Goal: Task Accomplishment & Management: Use online tool/utility

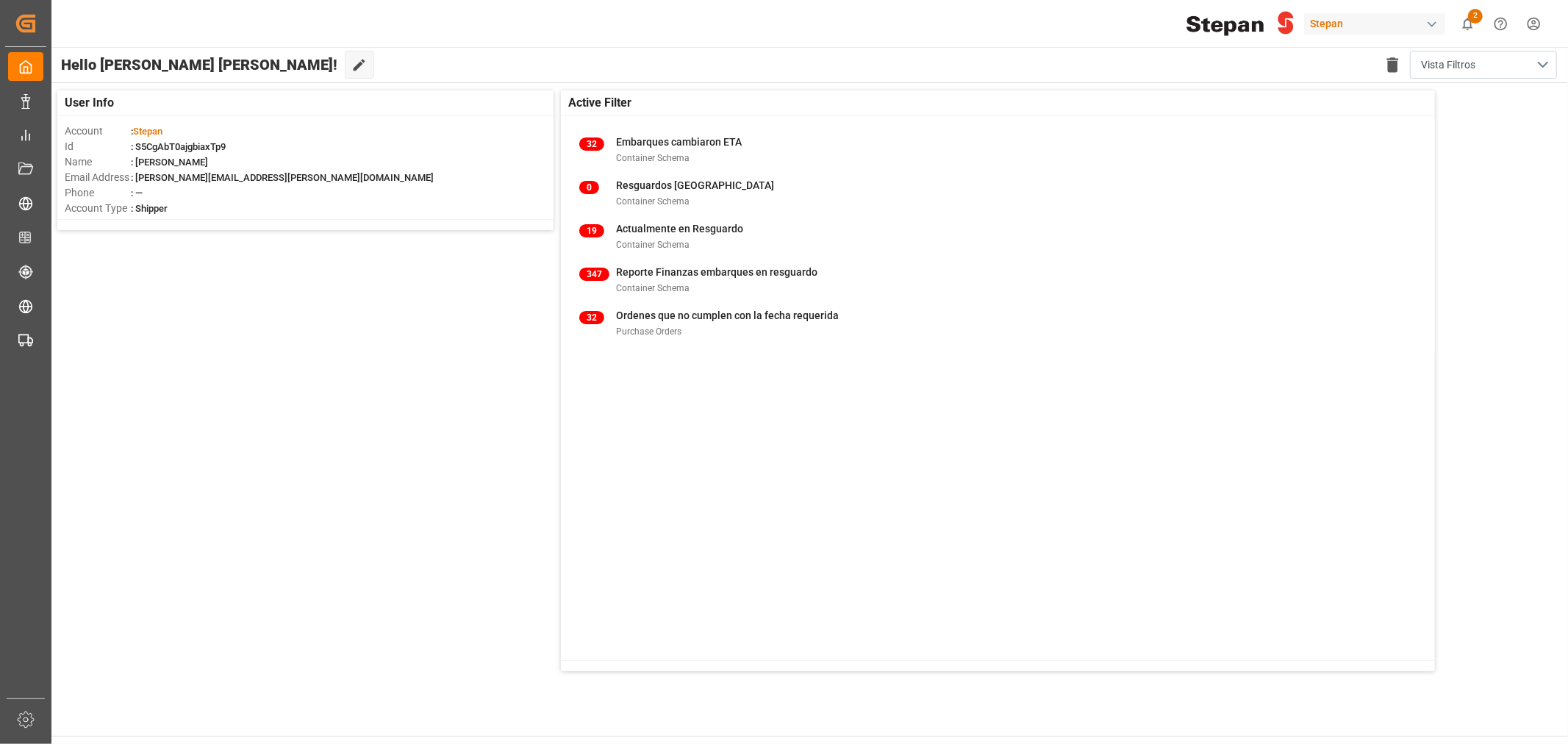
click at [1258, 71] on div "Hello [PERSON_NAME] [PERSON_NAME]! Edit Cockpit Delete template Vista Filtros" at bounding box center [808, 64] width 1518 height 35
click at [1343, 30] on div "Stepan" at bounding box center [1375, 23] width 141 height 21
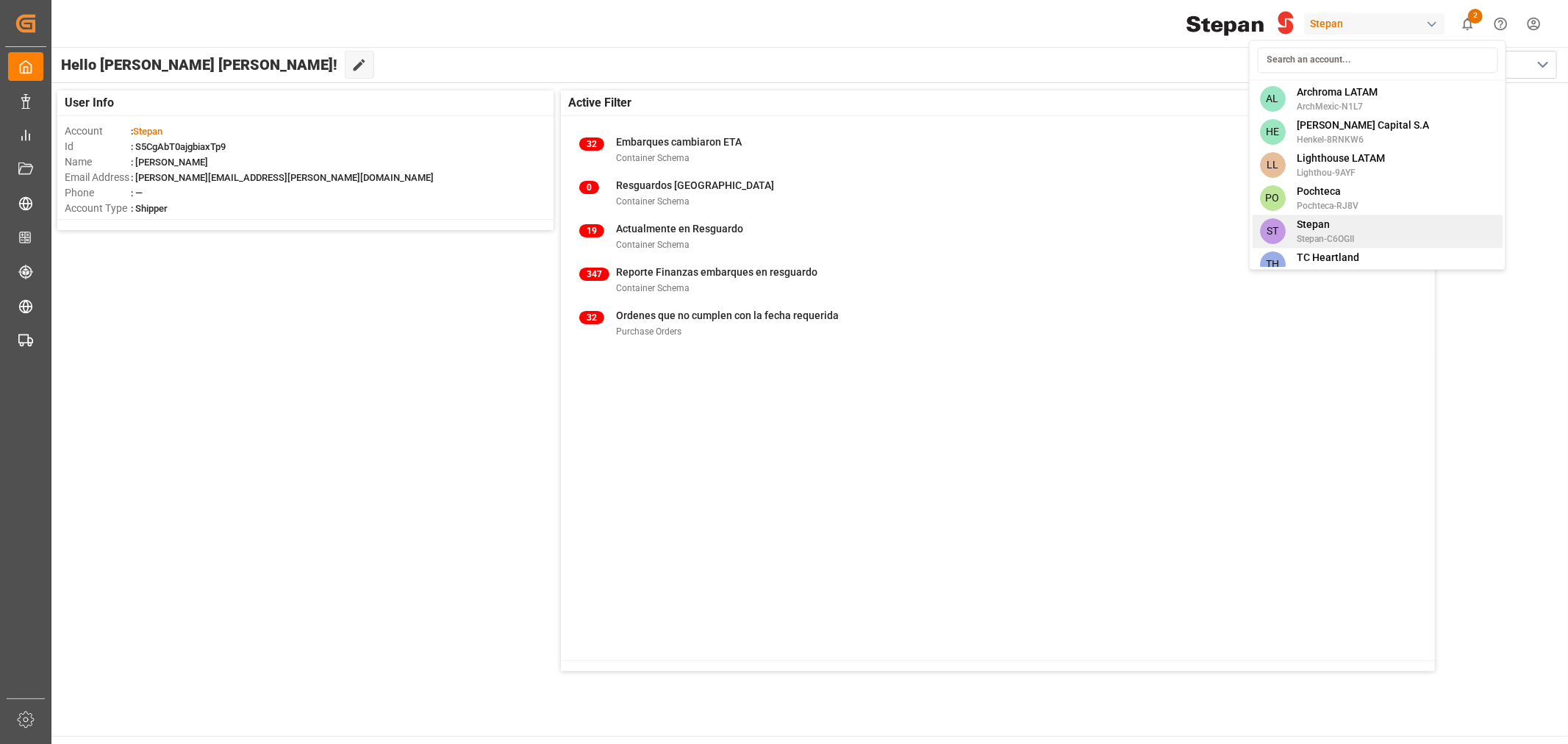
click at [1304, 237] on span "Stepan-C6OGII" at bounding box center [1325, 239] width 58 height 13
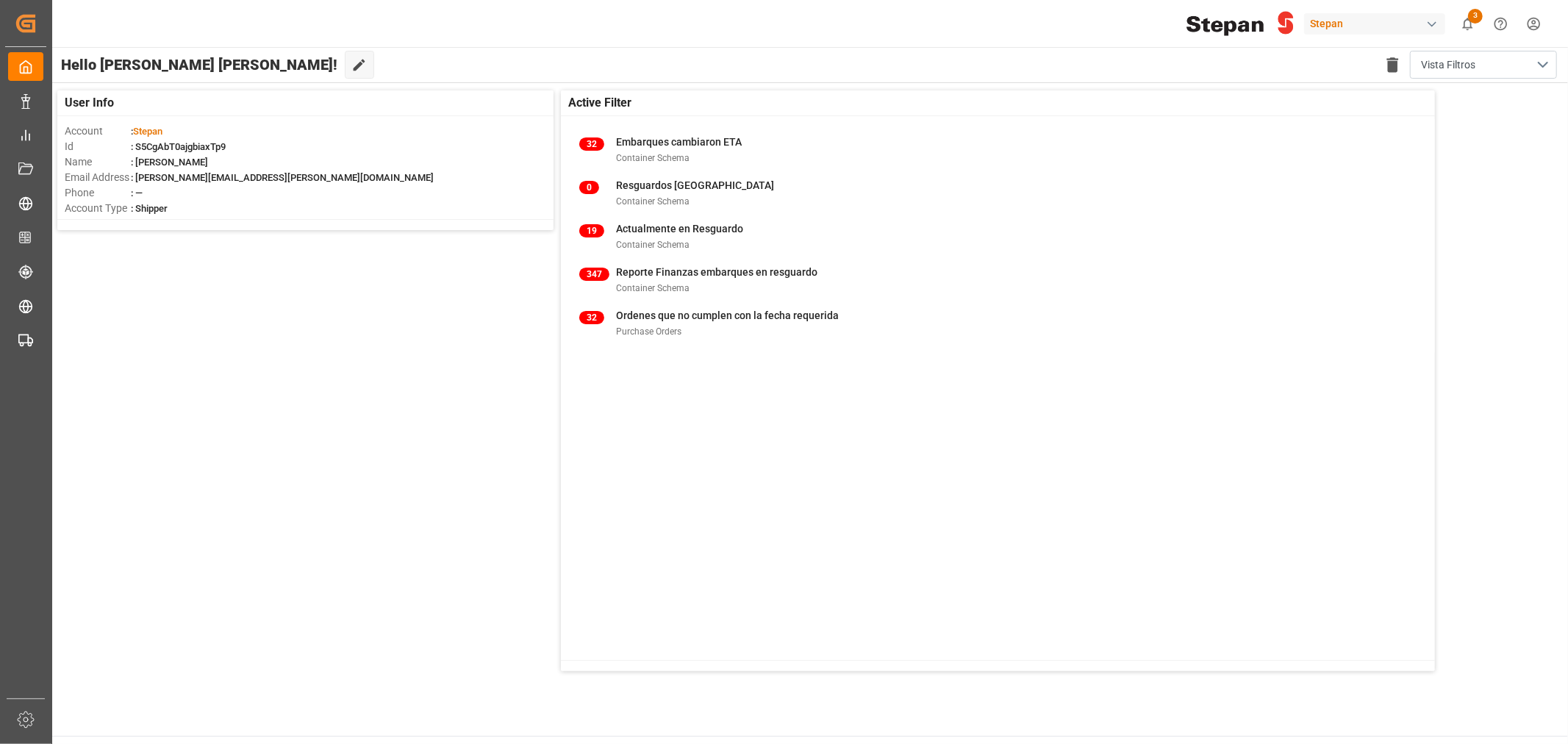
click at [717, 49] on div "Hello [PERSON_NAME] [PERSON_NAME]! Edit Cockpit Delete template Vista Filtros" at bounding box center [808, 64] width 1518 height 35
click at [438, 470] on div "User Info Account : [PERSON_NAME] : S5CgAbT0ajgbiaxTp9 Name : [PERSON_NAME] Ema…" at bounding box center [808, 381] width 1518 height 596
click at [425, 495] on div "User Info Account : [PERSON_NAME] : S5CgAbT0ajgbiaxTp9 Name : [PERSON_NAME] Ema…" at bounding box center [808, 381] width 1518 height 596
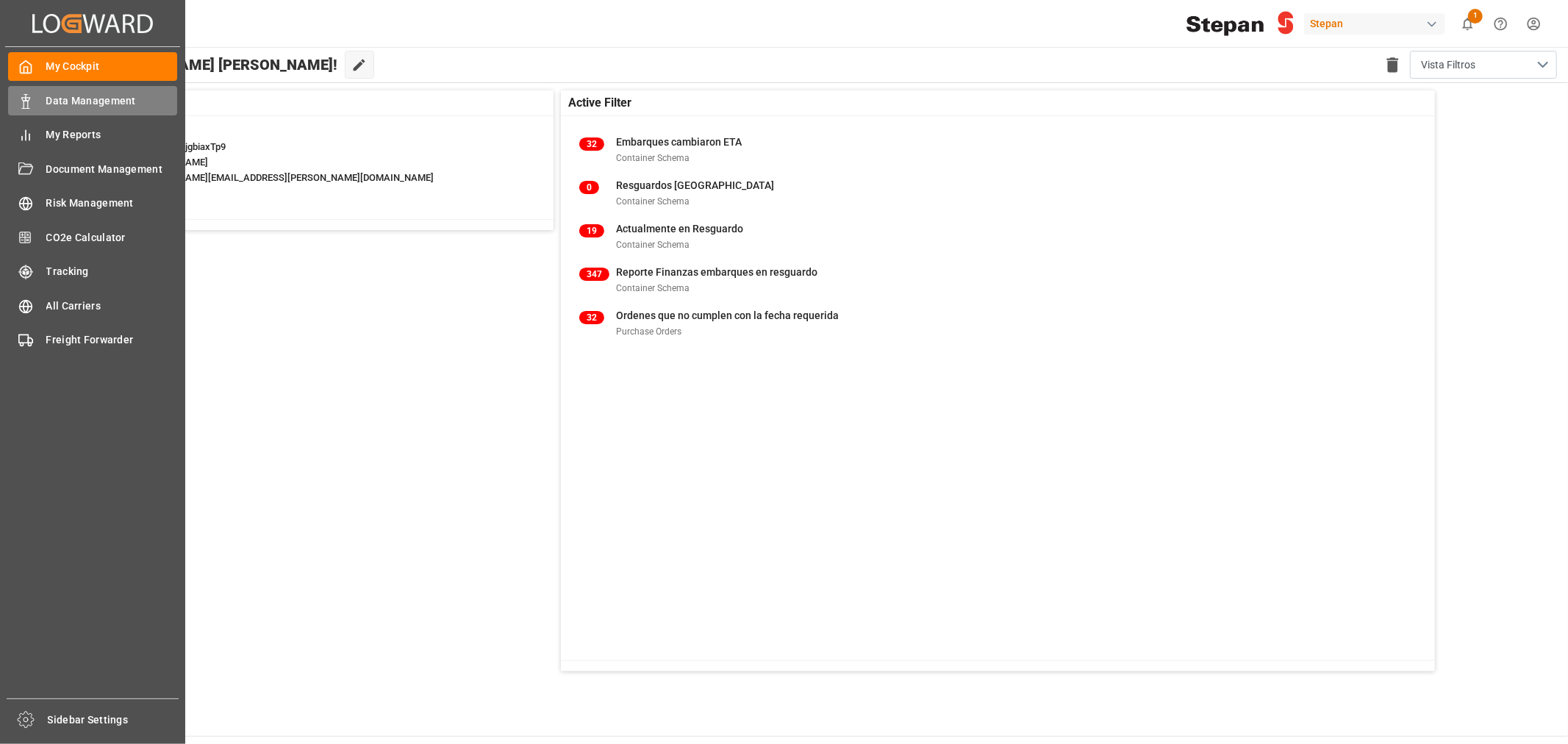
click at [70, 87] on div "Data Management Data Management" at bounding box center [92, 100] width 169 height 29
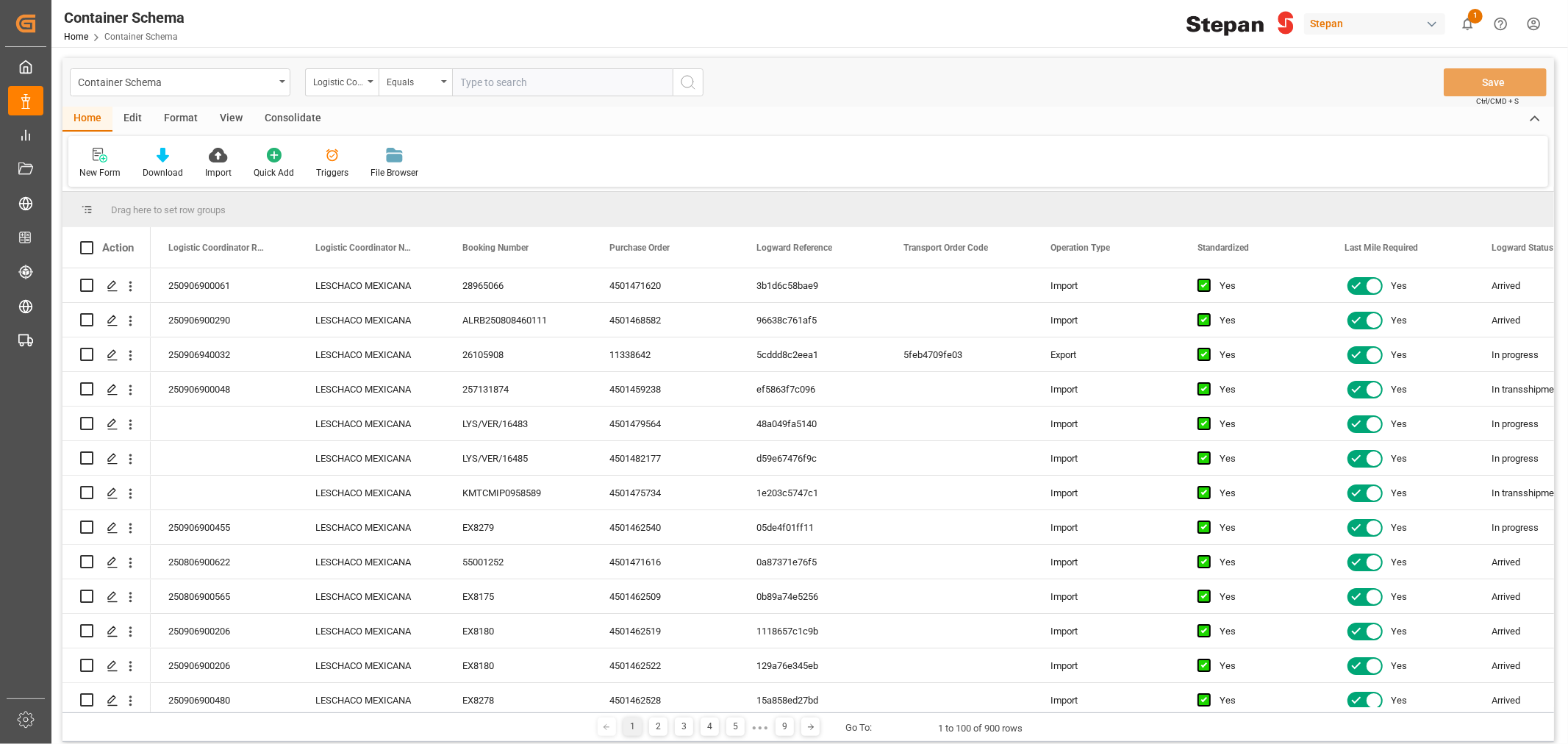
click at [163, 98] on div "Container Schema Logistic Coordinator Reference Number Equals Save Ctrl/CMD + S" at bounding box center [808, 82] width 1491 height 49
click at [164, 93] on div "Container Schema" at bounding box center [180, 83] width 221 height 28
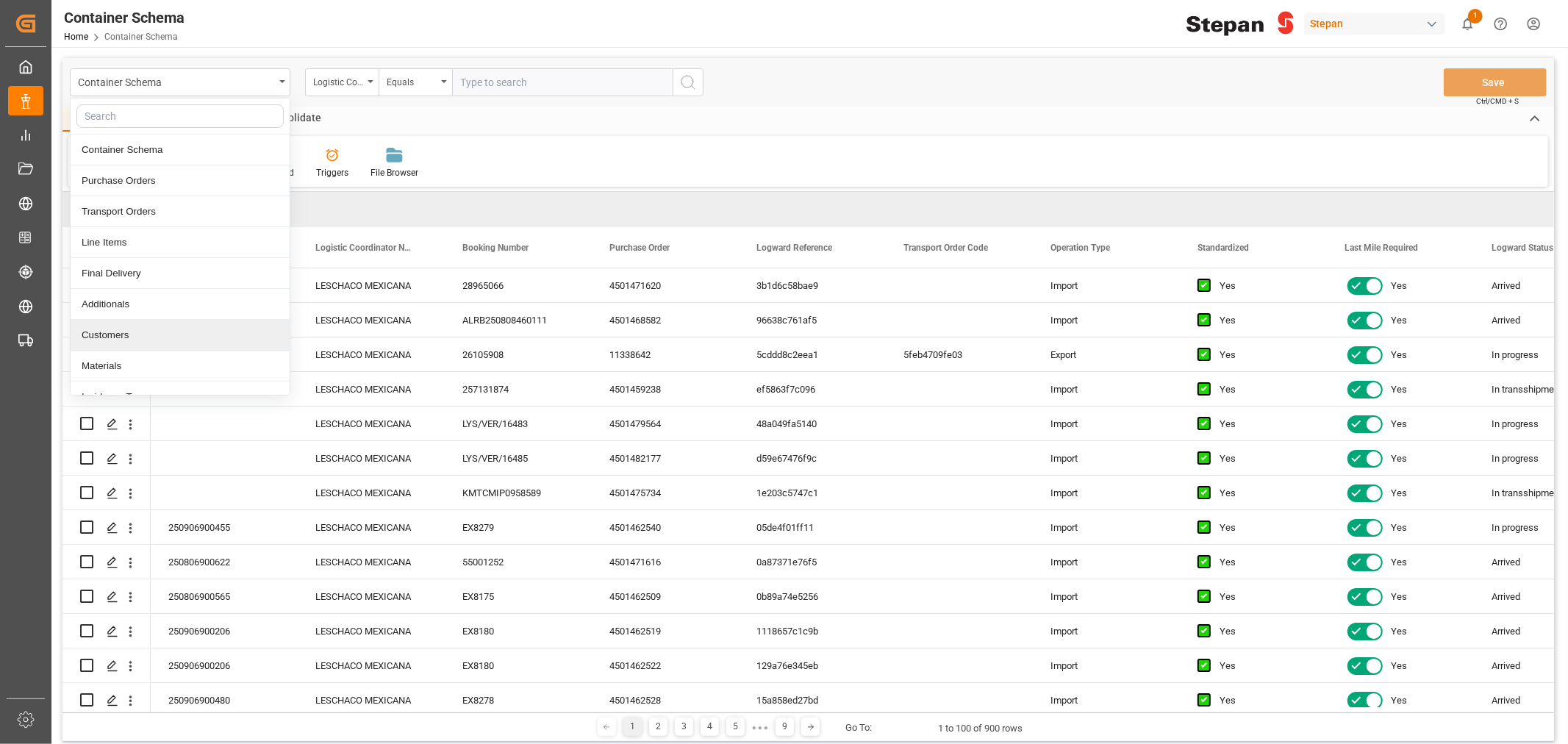
scroll to position [82, 0]
click at [137, 254] on div "Customers" at bounding box center [180, 254] width 219 height 31
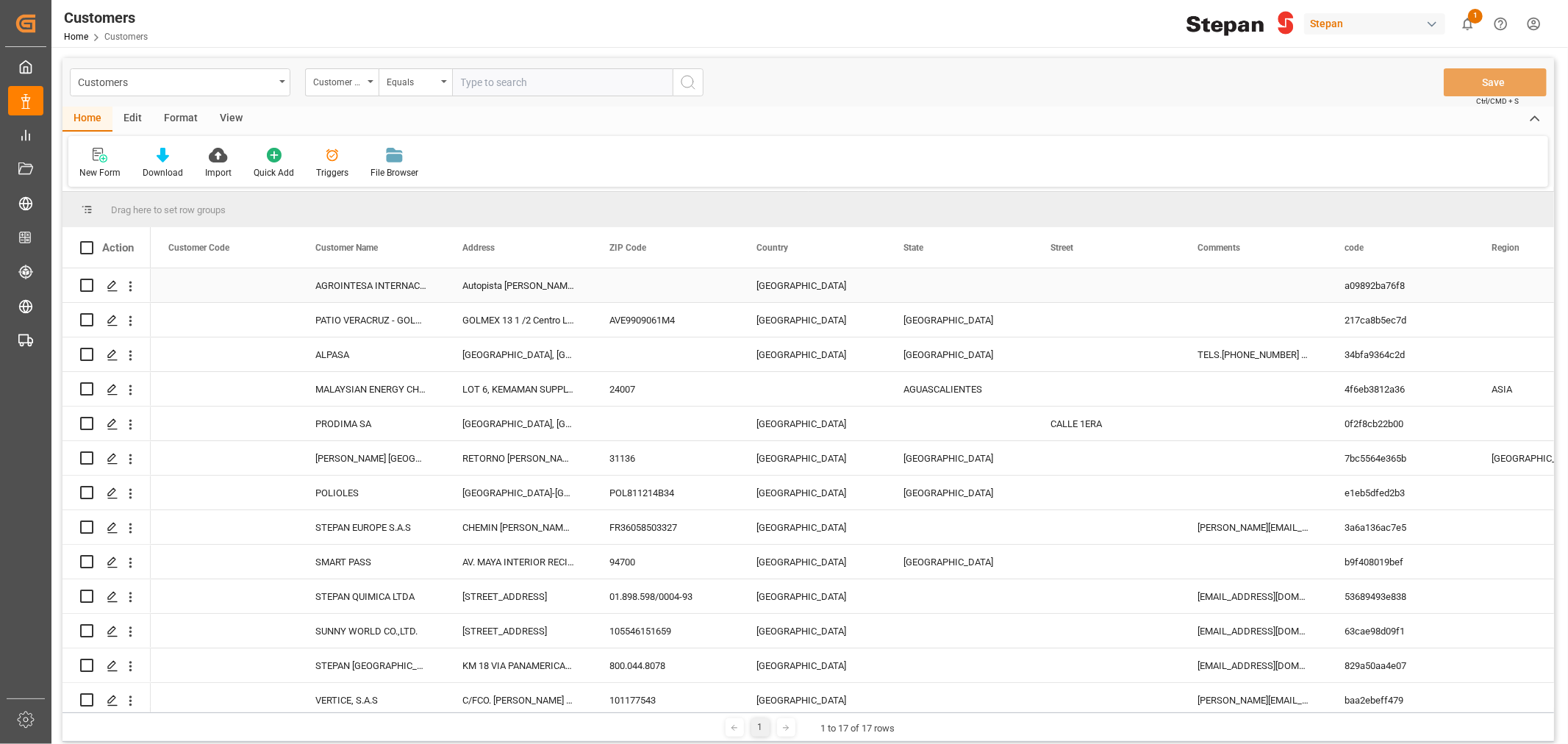
click at [933, 284] on div "Press SPACE to select this row." at bounding box center [959, 285] width 147 height 34
click at [1015, 291] on button "Select" at bounding box center [959, 294] width 123 height 28
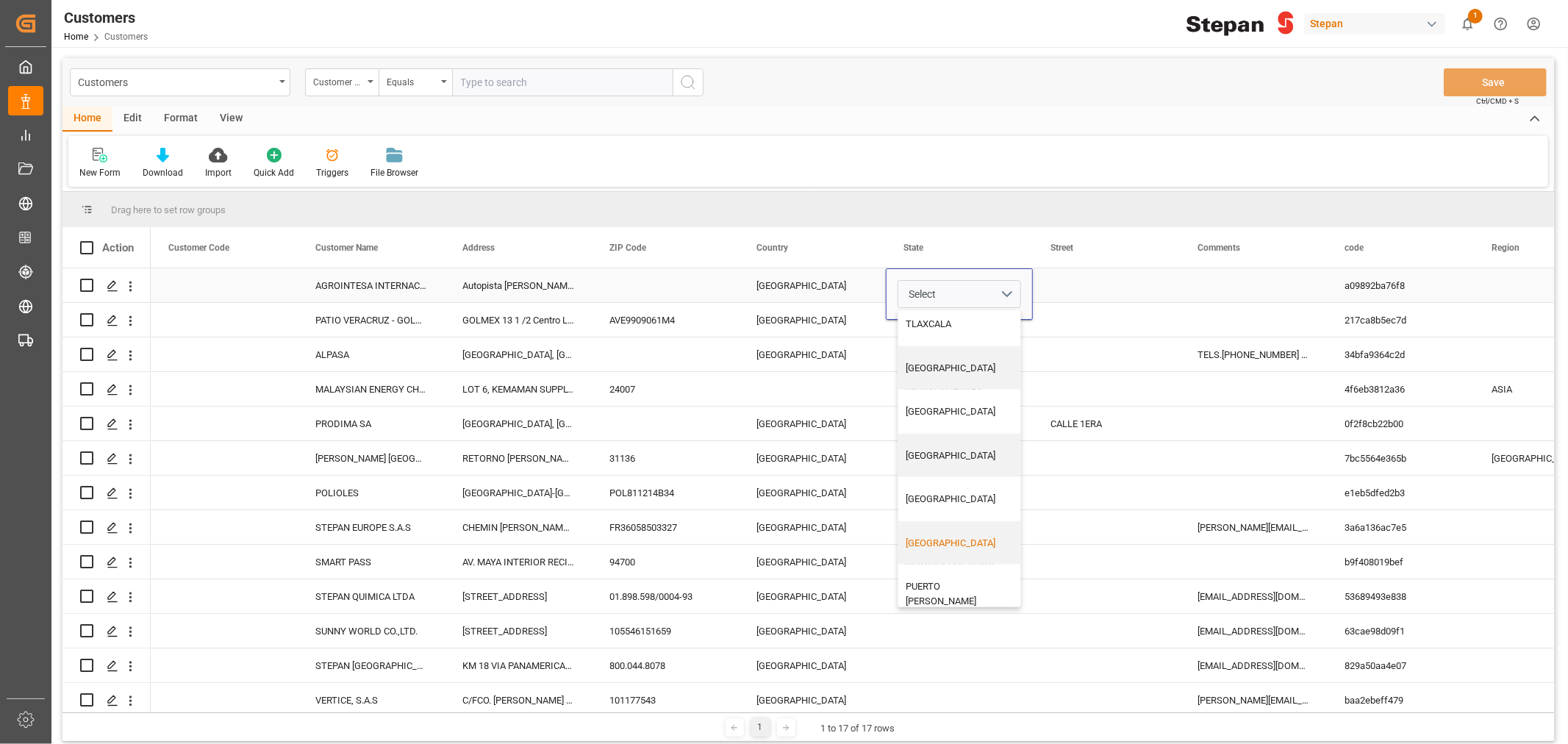
scroll to position [1193, 0]
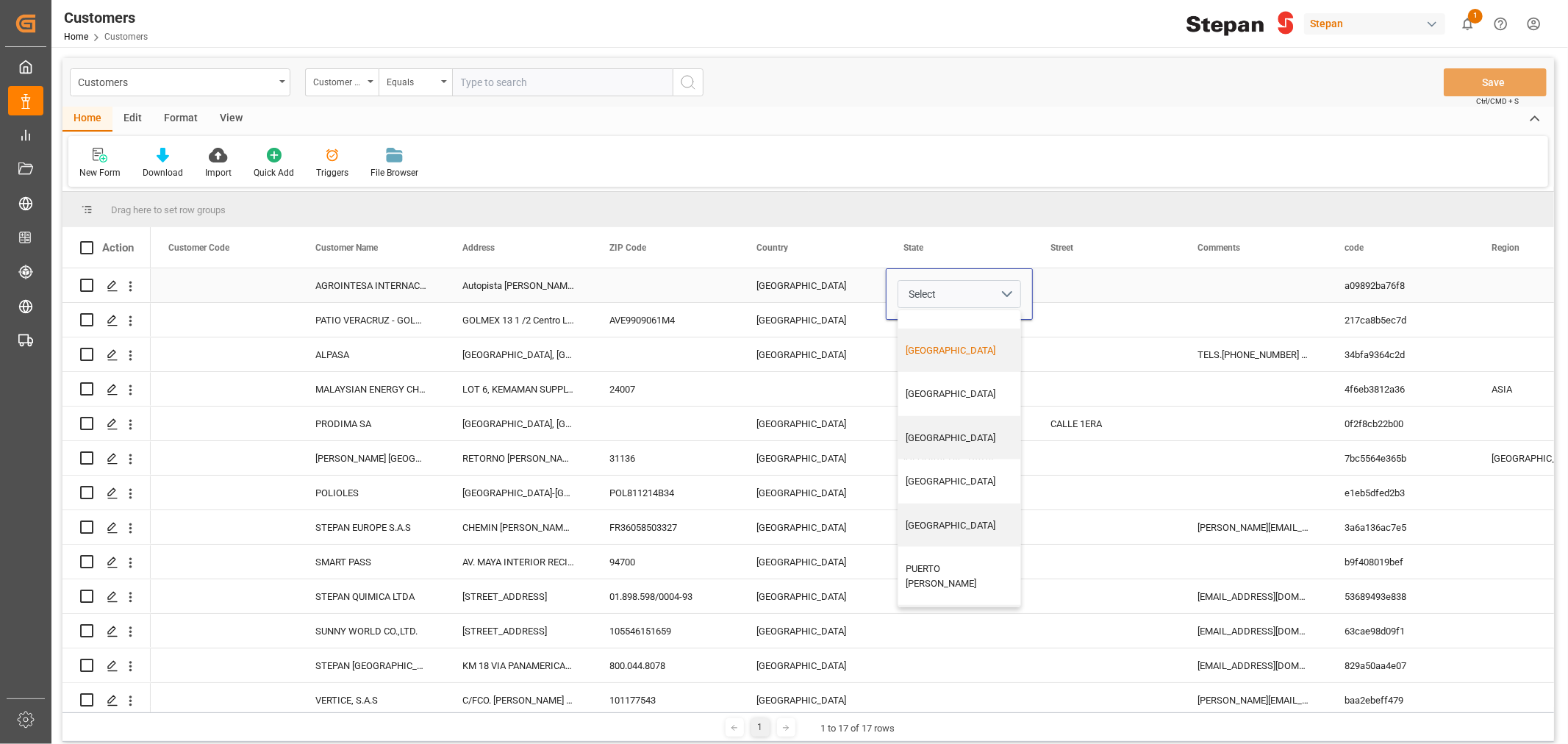
click at [1078, 285] on div "Press SPACE to select this row." at bounding box center [1107, 285] width 147 height 34
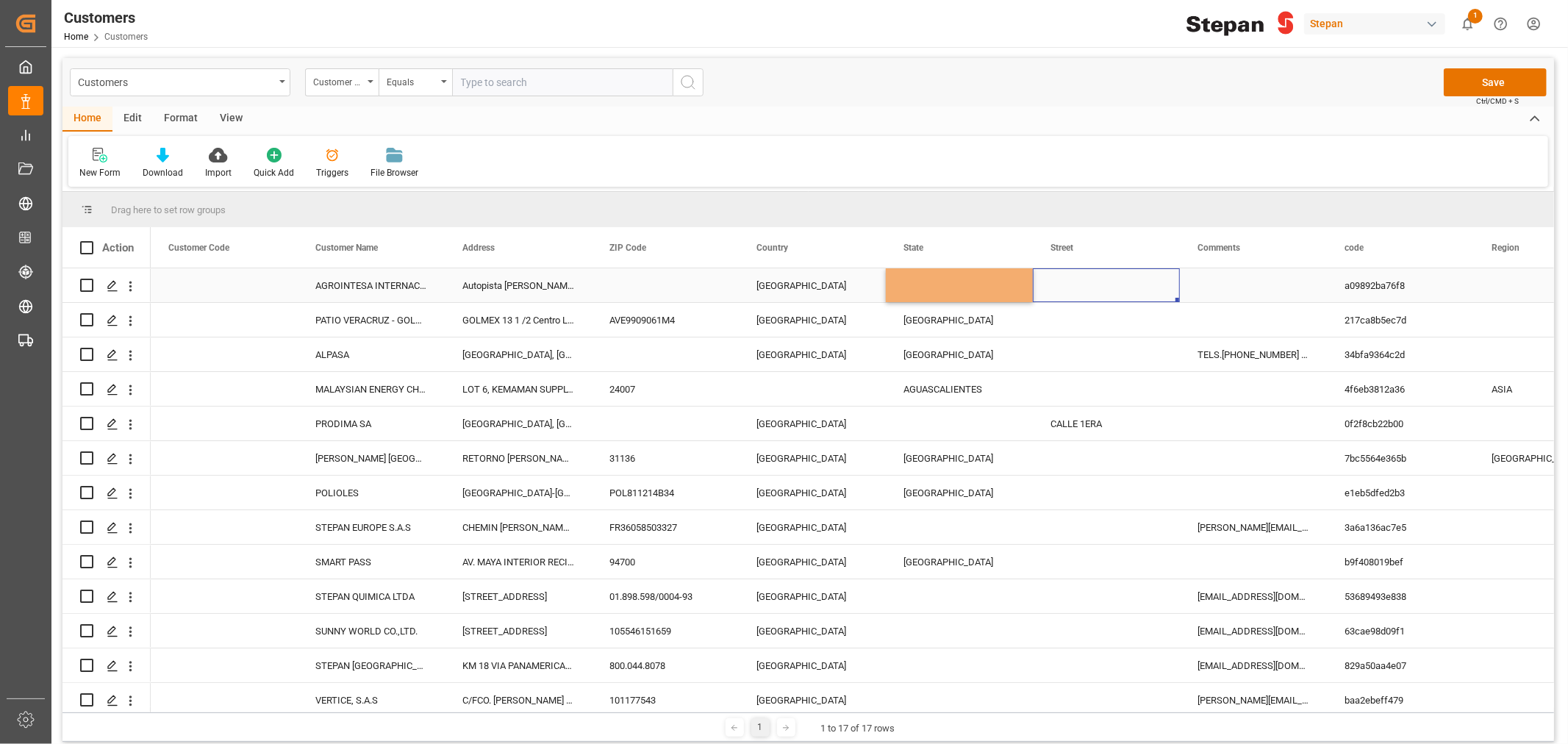
click at [1078, 285] on div "Press SPACE to select this row." at bounding box center [1107, 285] width 147 height 34
click at [1111, 297] on input "Press SPACE to select this row." at bounding box center [1107, 294] width 123 height 28
click at [1139, 297] on input "Press SPACE to select this row." at bounding box center [1107, 294] width 123 height 28
click at [778, 295] on div "MÉXICO" at bounding box center [812, 285] width 147 height 34
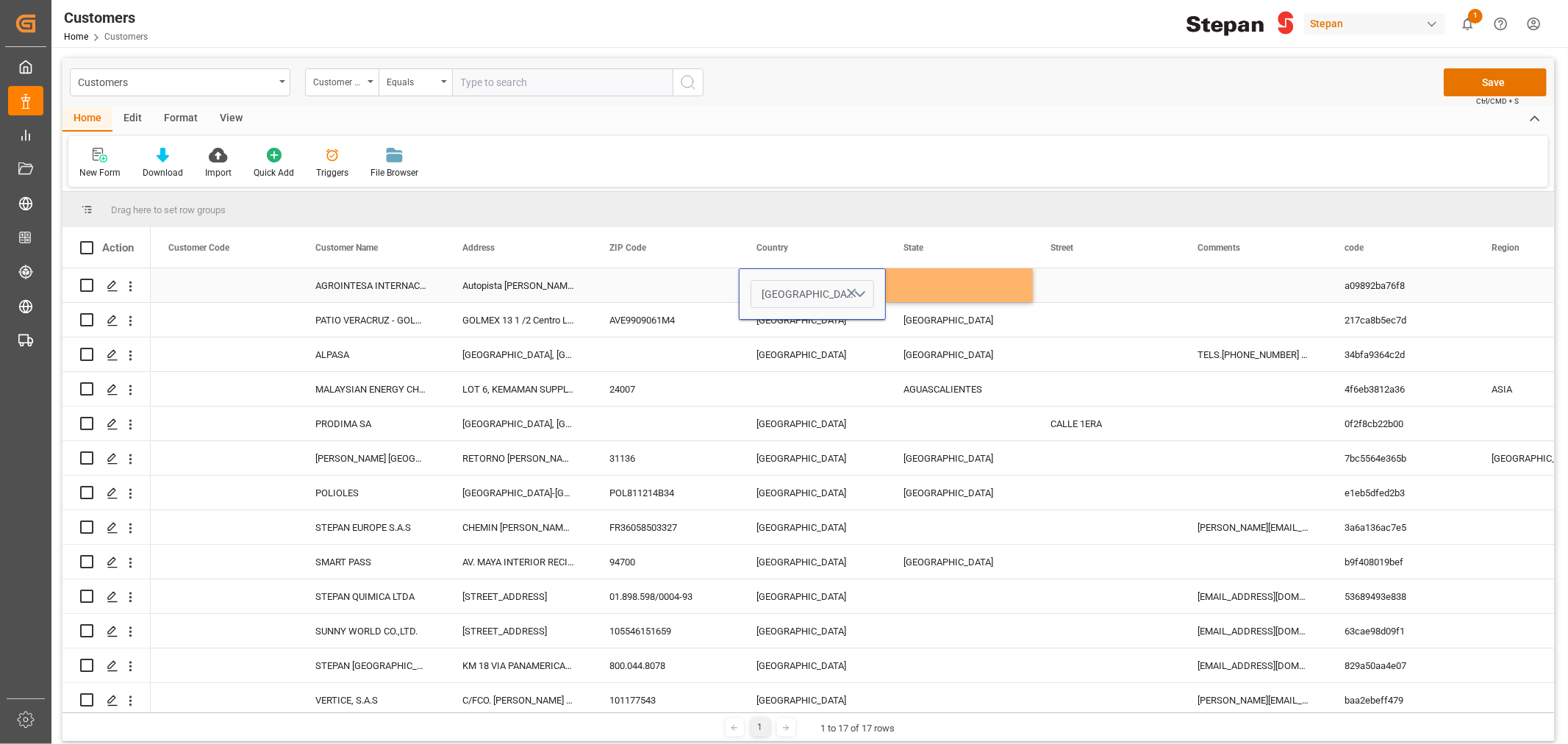
click at [868, 297] on button "MÉXICO" at bounding box center [812, 294] width 123 height 28
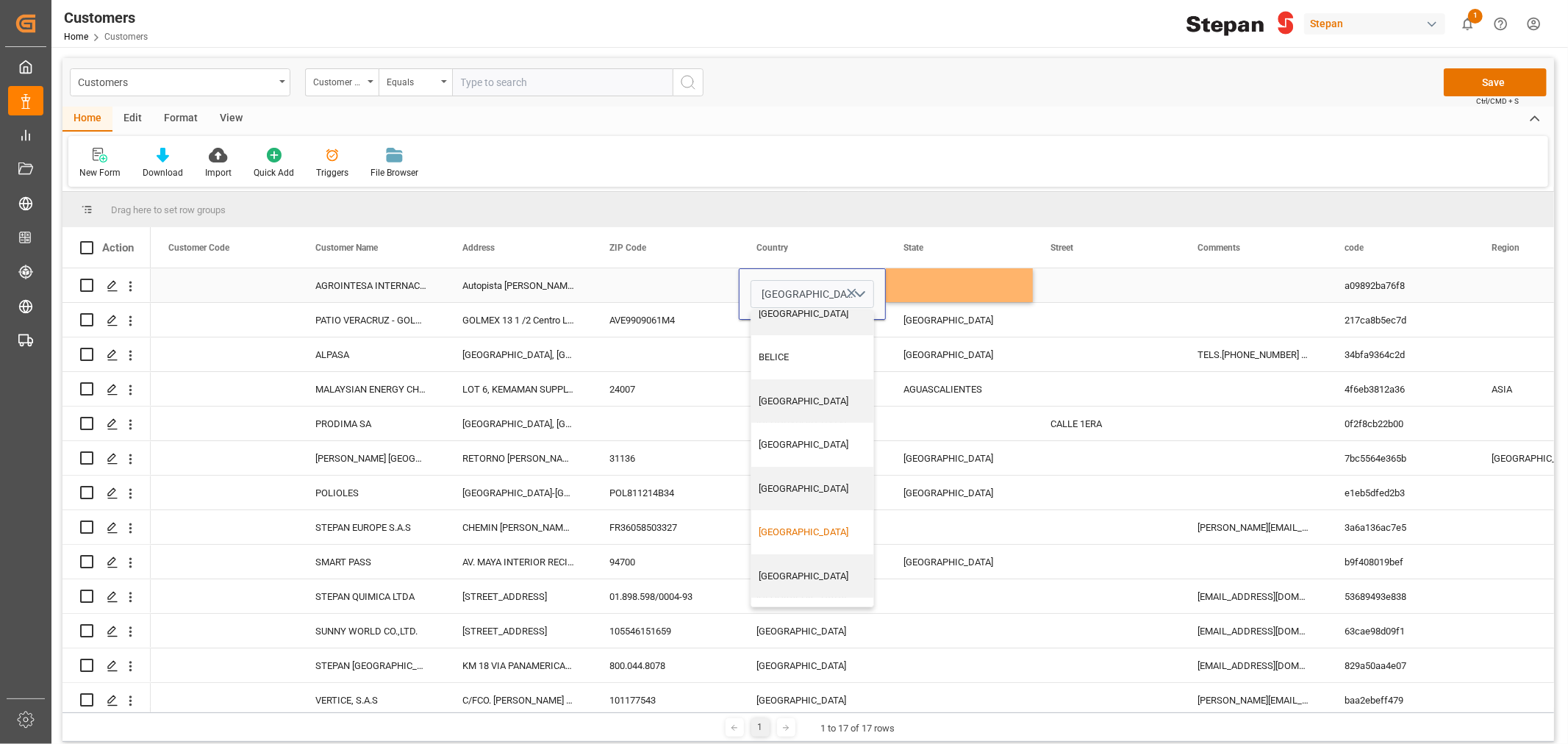
scroll to position [141, 0]
click at [1137, 145] on div "New Form Download Import Quick Add Triggers File Browser" at bounding box center [808, 161] width 1481 height 51
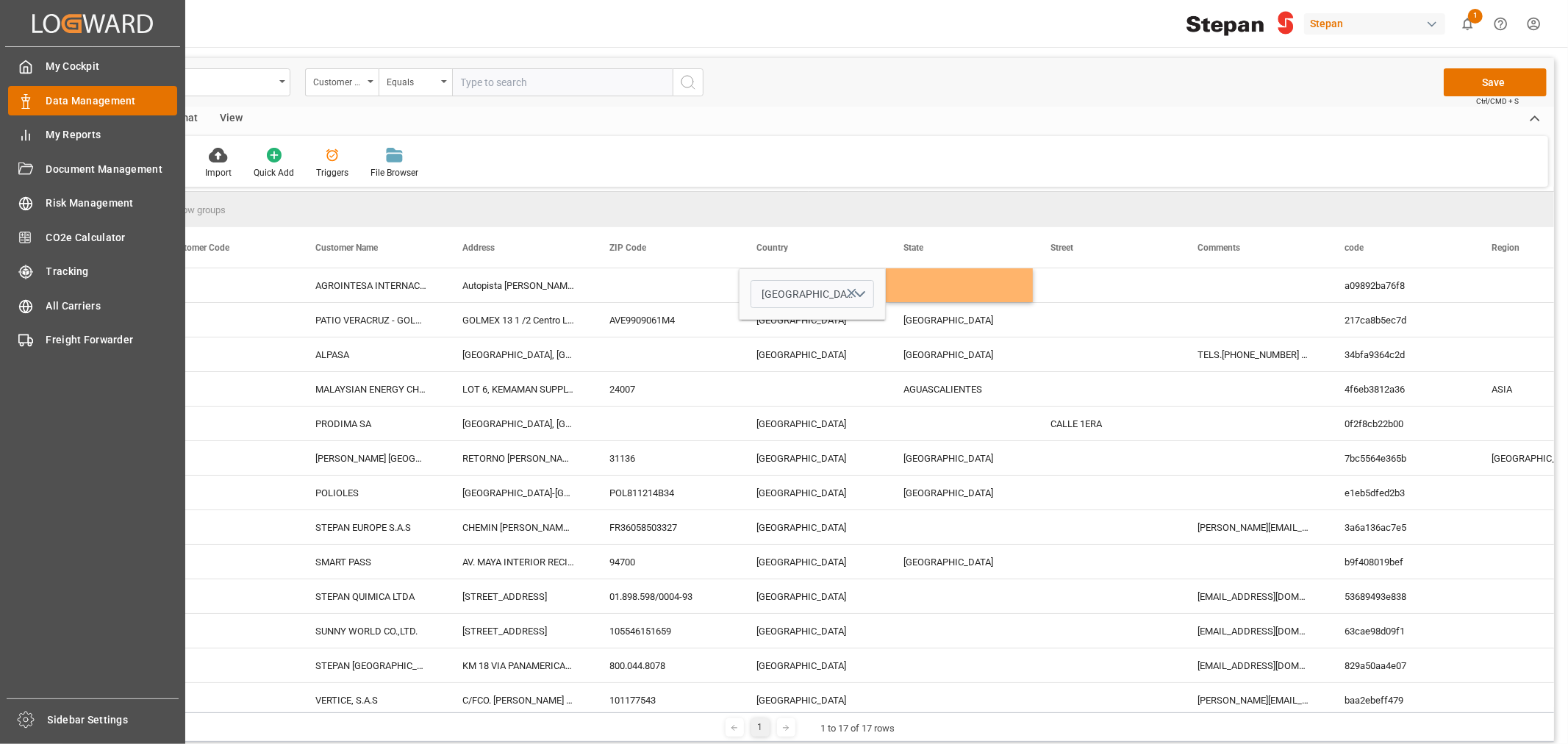
click at [70, 100] on span "Data Management" at bounding box center [112, 101] width 131 height 16
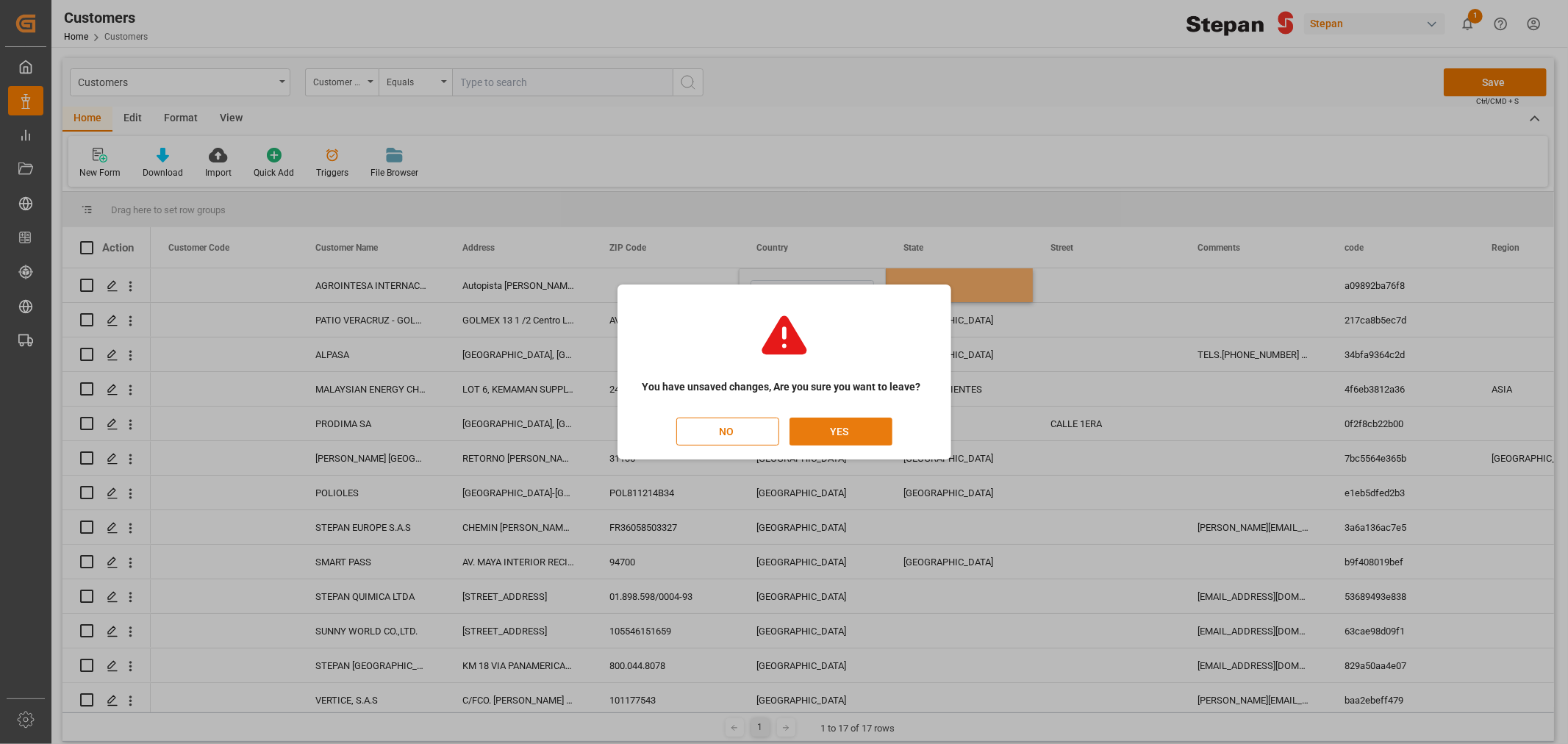
click at [834, 431] on button "YES" at bounding box center [841, 432] width 103 height 28
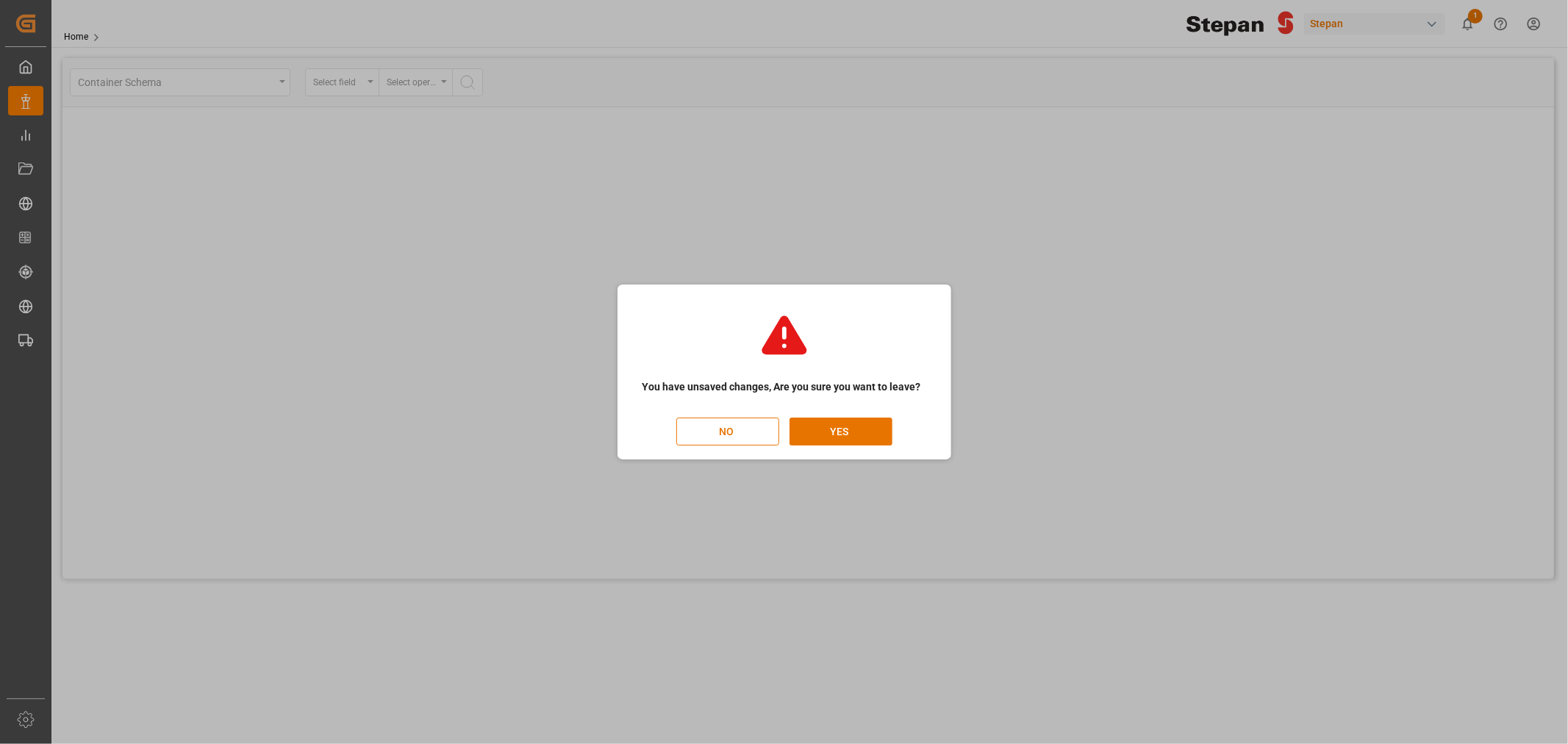
click at [730, 46] on div "You have unsaved changes, Are you sure you want to leave? NO YES" at bounding box center [784, 372] width 1568 height 744
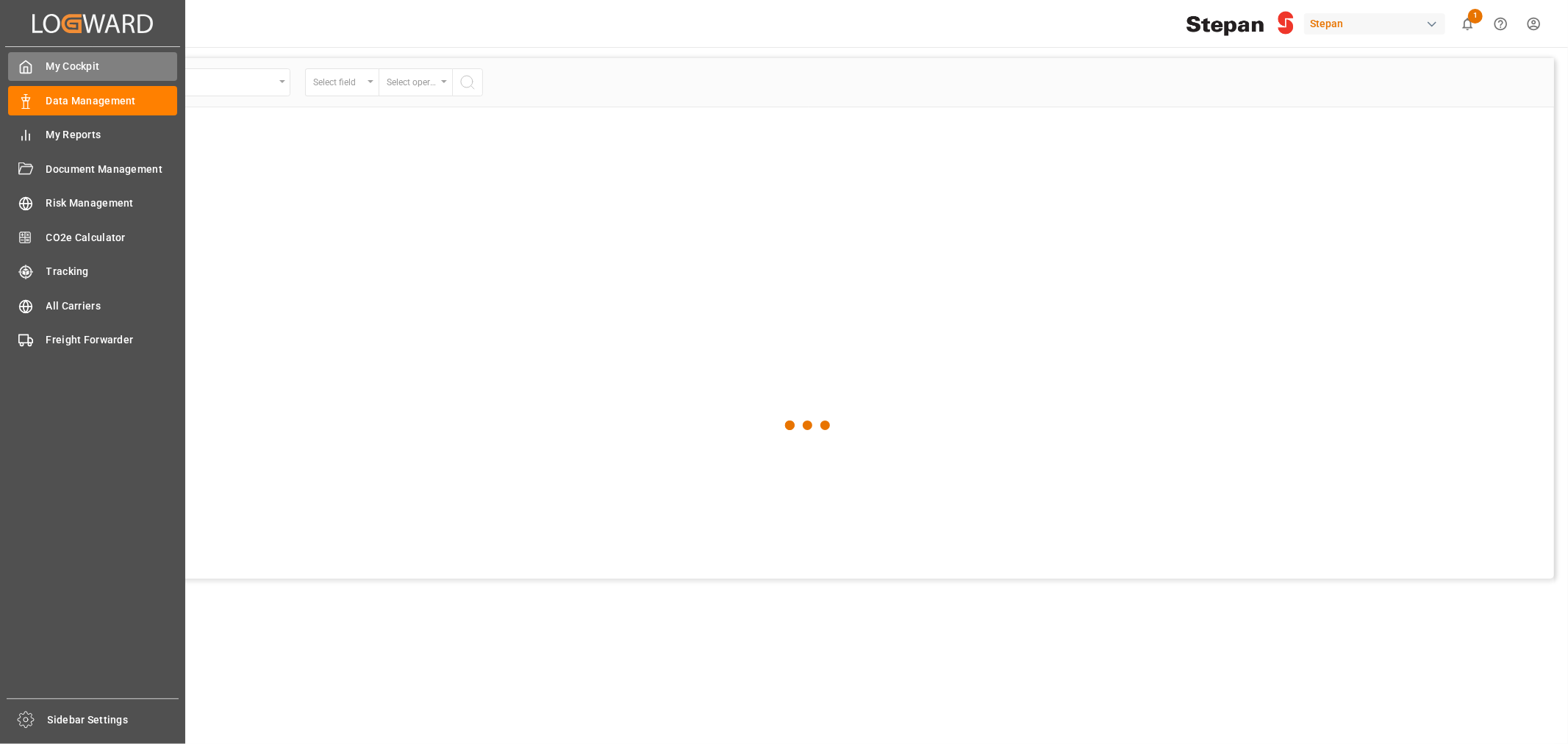
click at [26, 72] on icon at bounding box center [26, 67] width 11 height 13
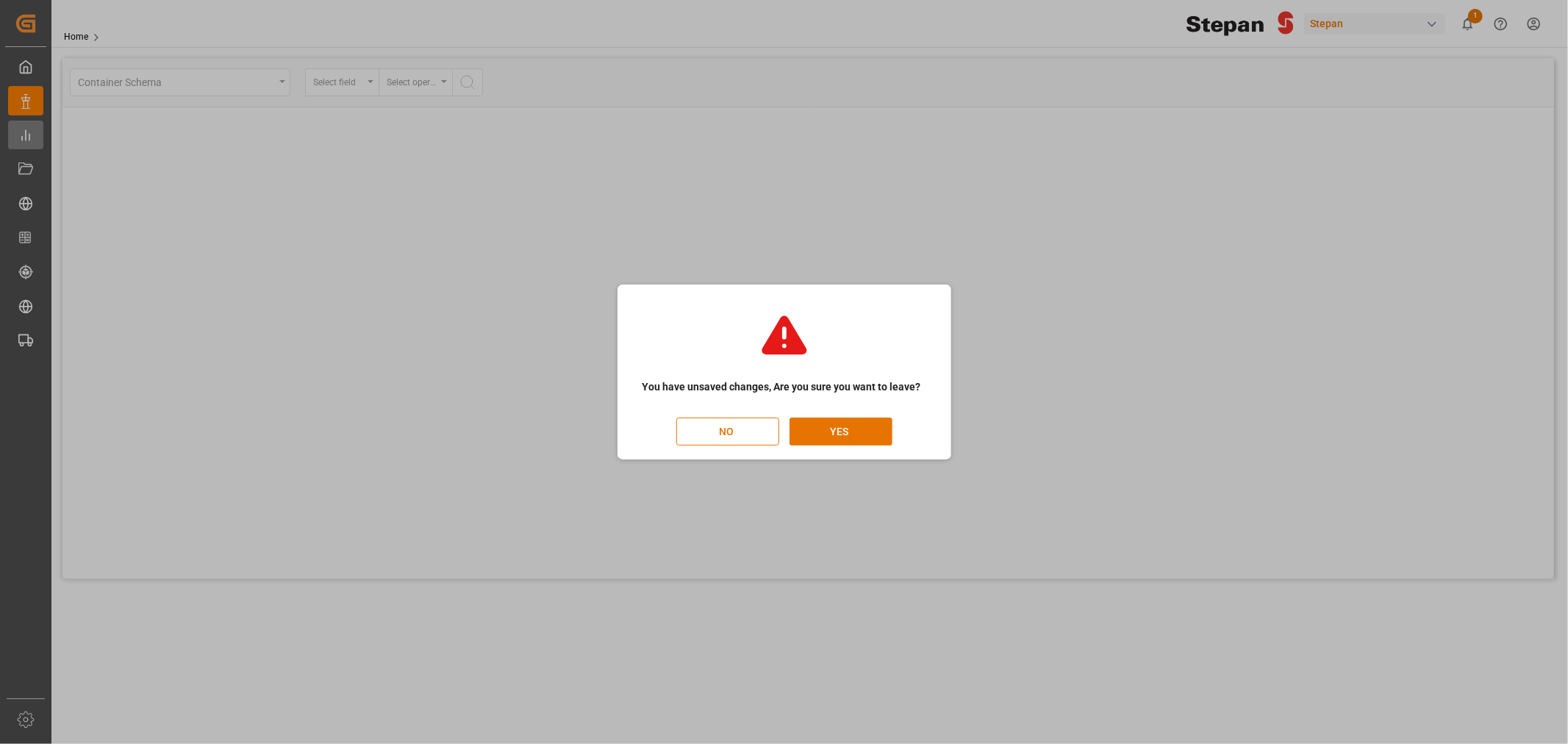
click at [27, 139] on div "You have unsaved changes, Are you sure you want to leave? NO YES" at bounding box center [784, 372] width 1568 height 744
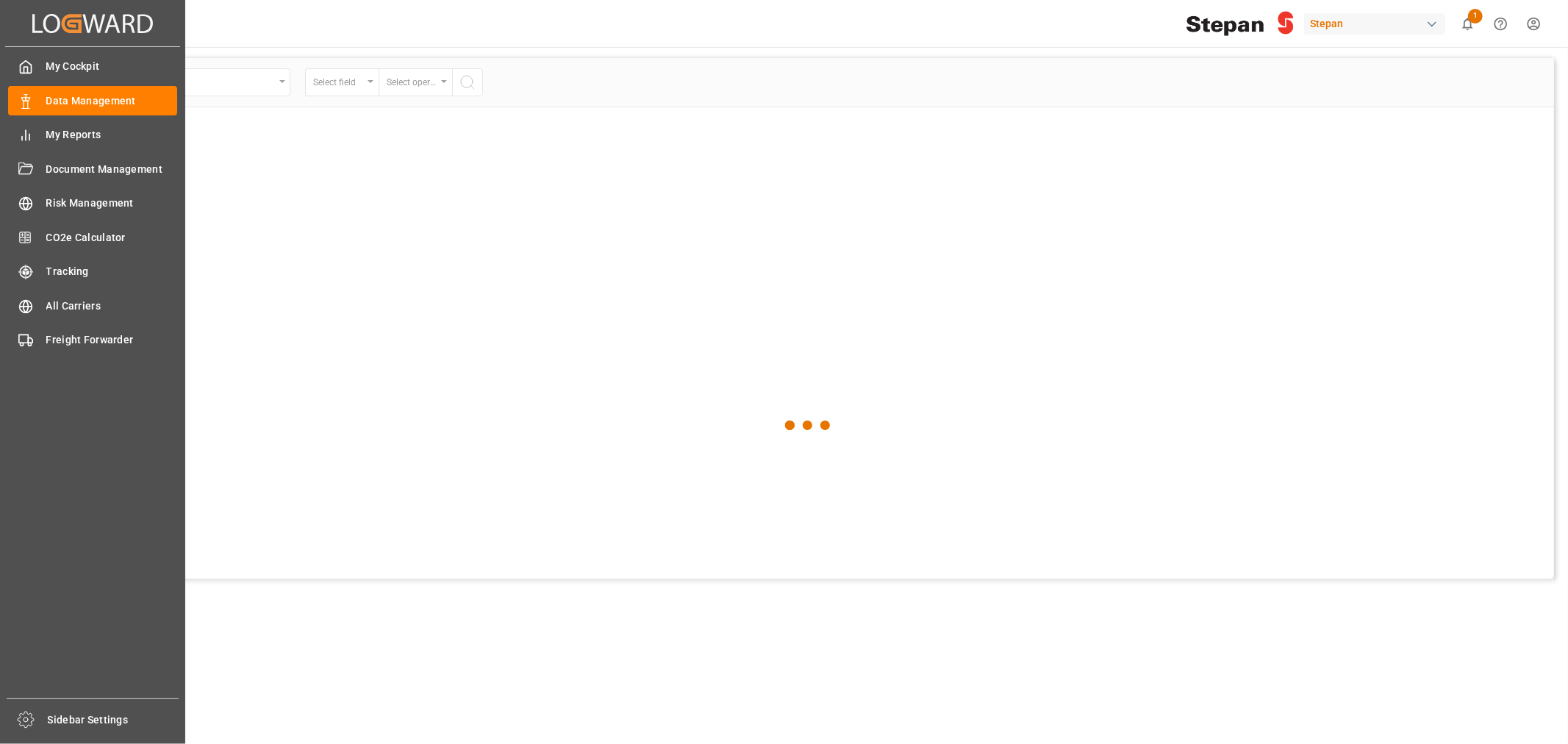
click at [54, 114] on div "My Cockpit My Cockpit Data Management Data Management My Reports My Reports Doc…" at bounding box center [92, 372] width 175 height 651
click at [97, 238] on span "CO2e Calculator" at bounding box center [112, 238] width 131 height 16
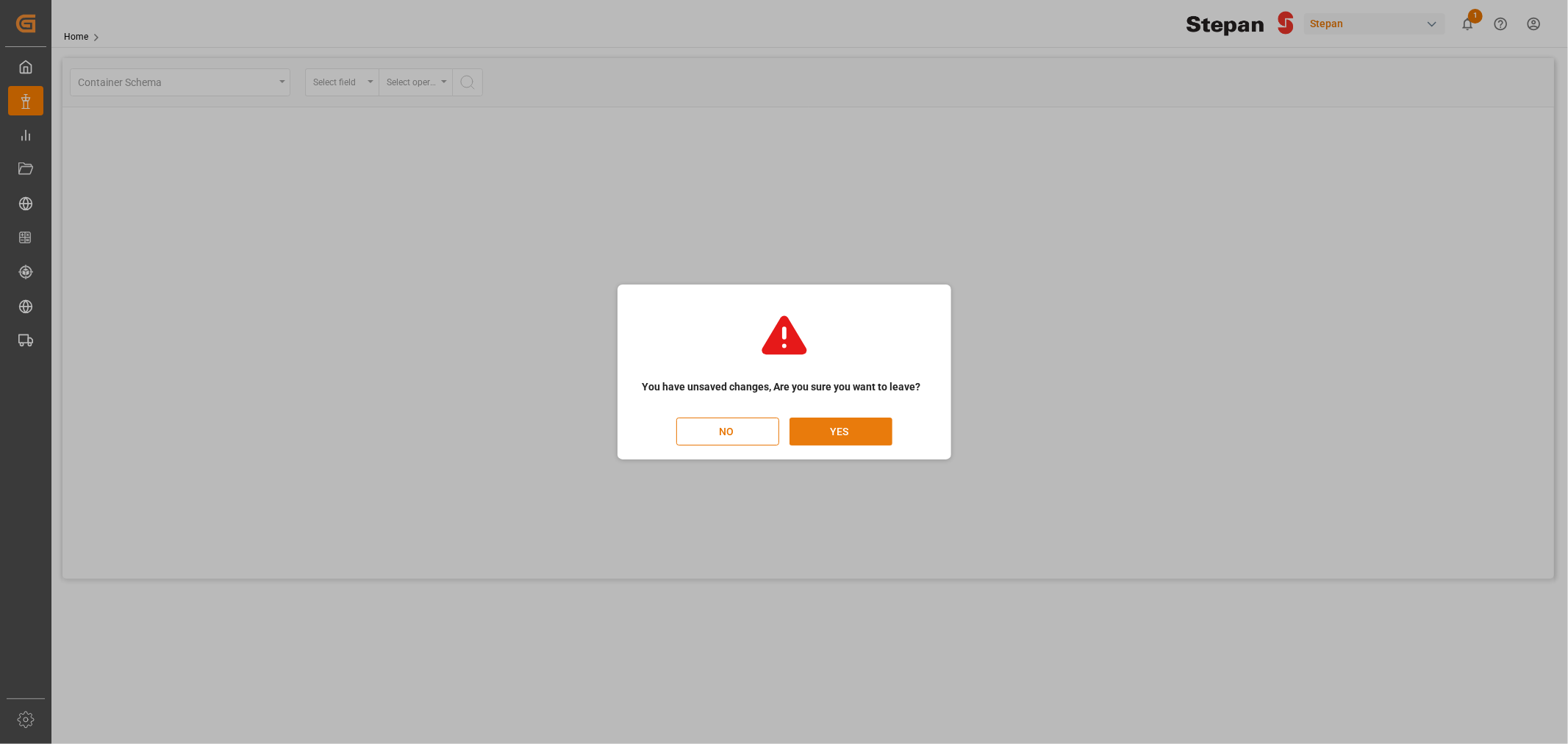
click at [859, 430] on button "YES" at bounding box center [841, 432] width 103 height 28
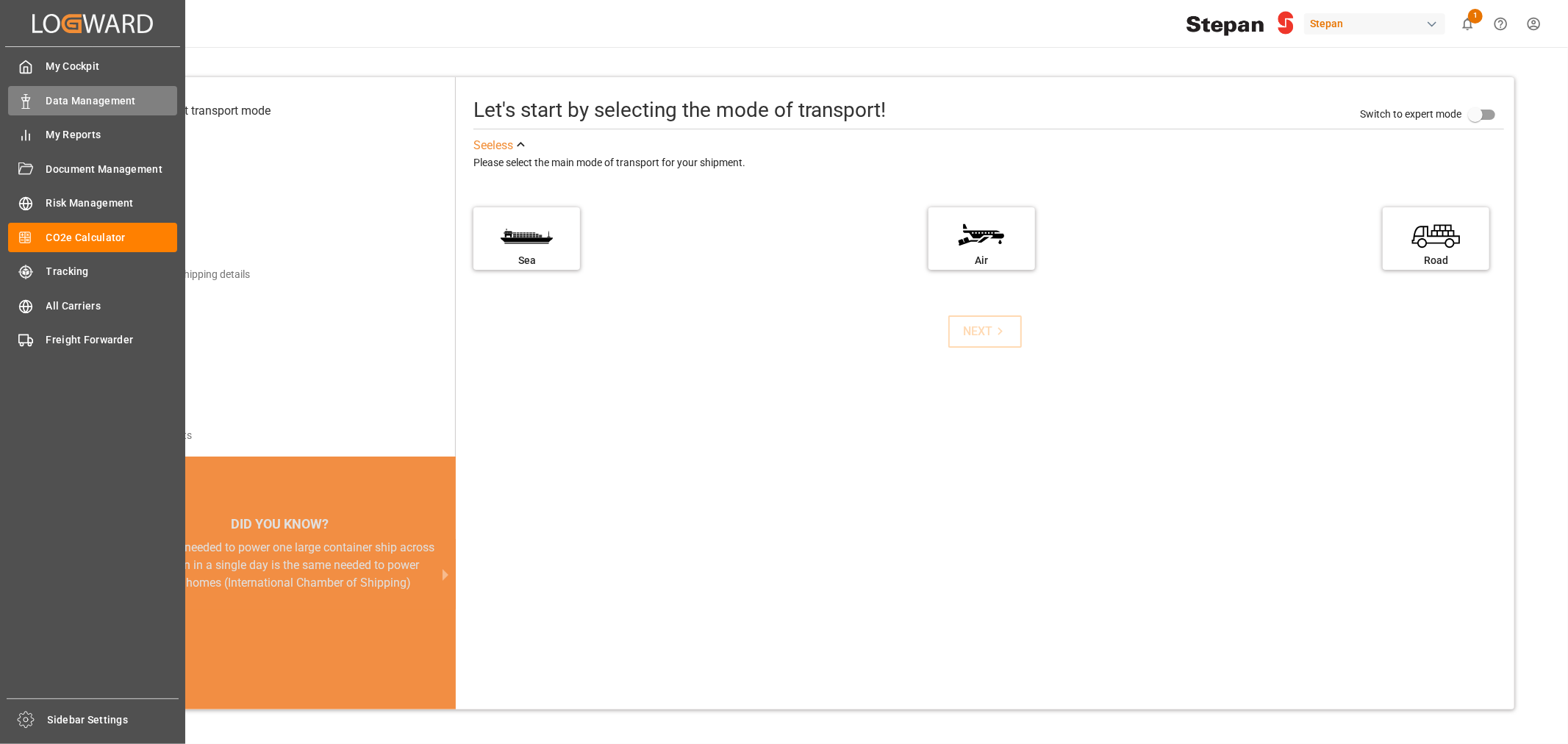
click at [50, 93] on span "Data Management" at bounding box center [112, 101] width 131 height 16
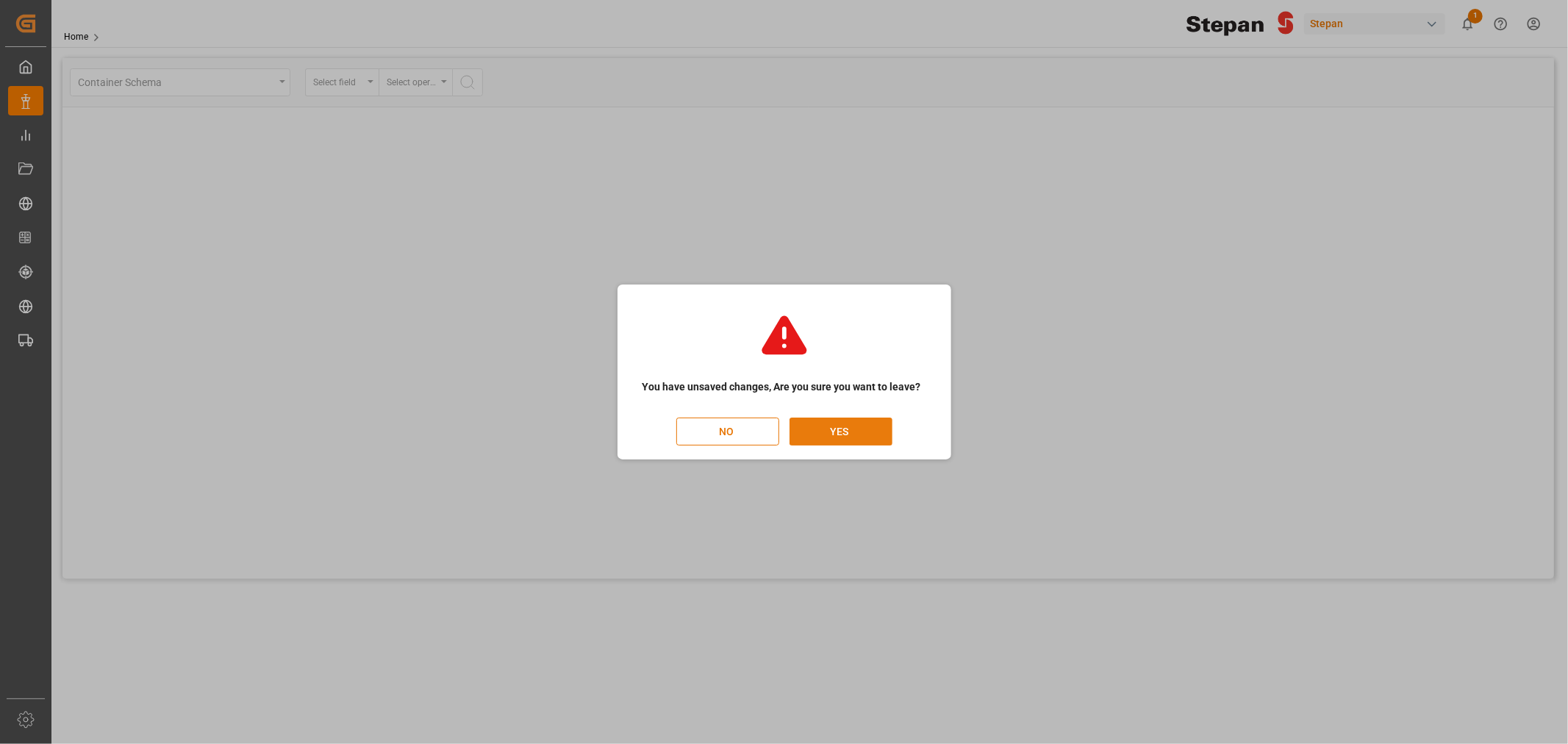
click at [871, 439] on button "YES" at bounding box center [841, 432] width 103 height 28
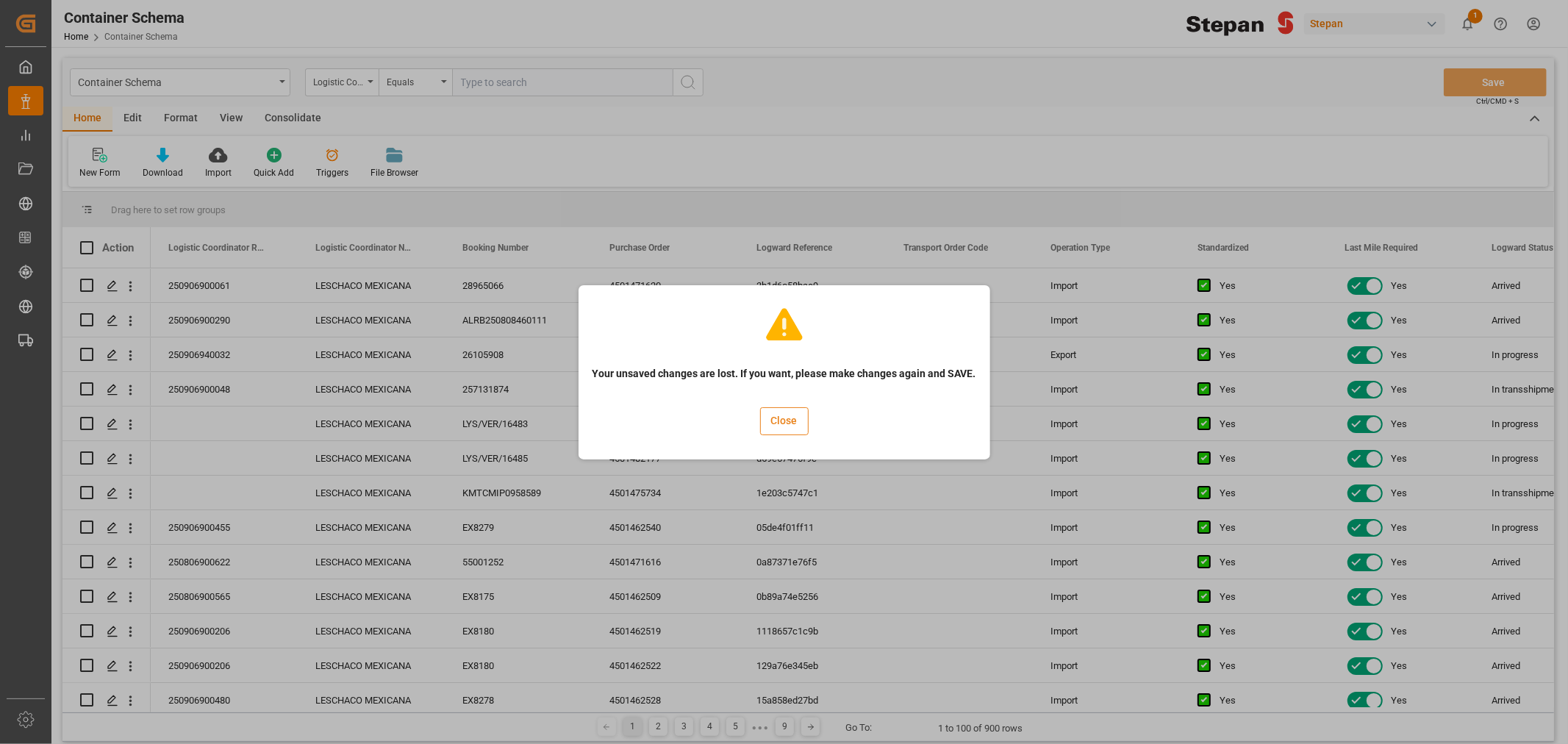
click at [778, 430] on button "Close" at bounding box center [784, 422] width 49 height 28
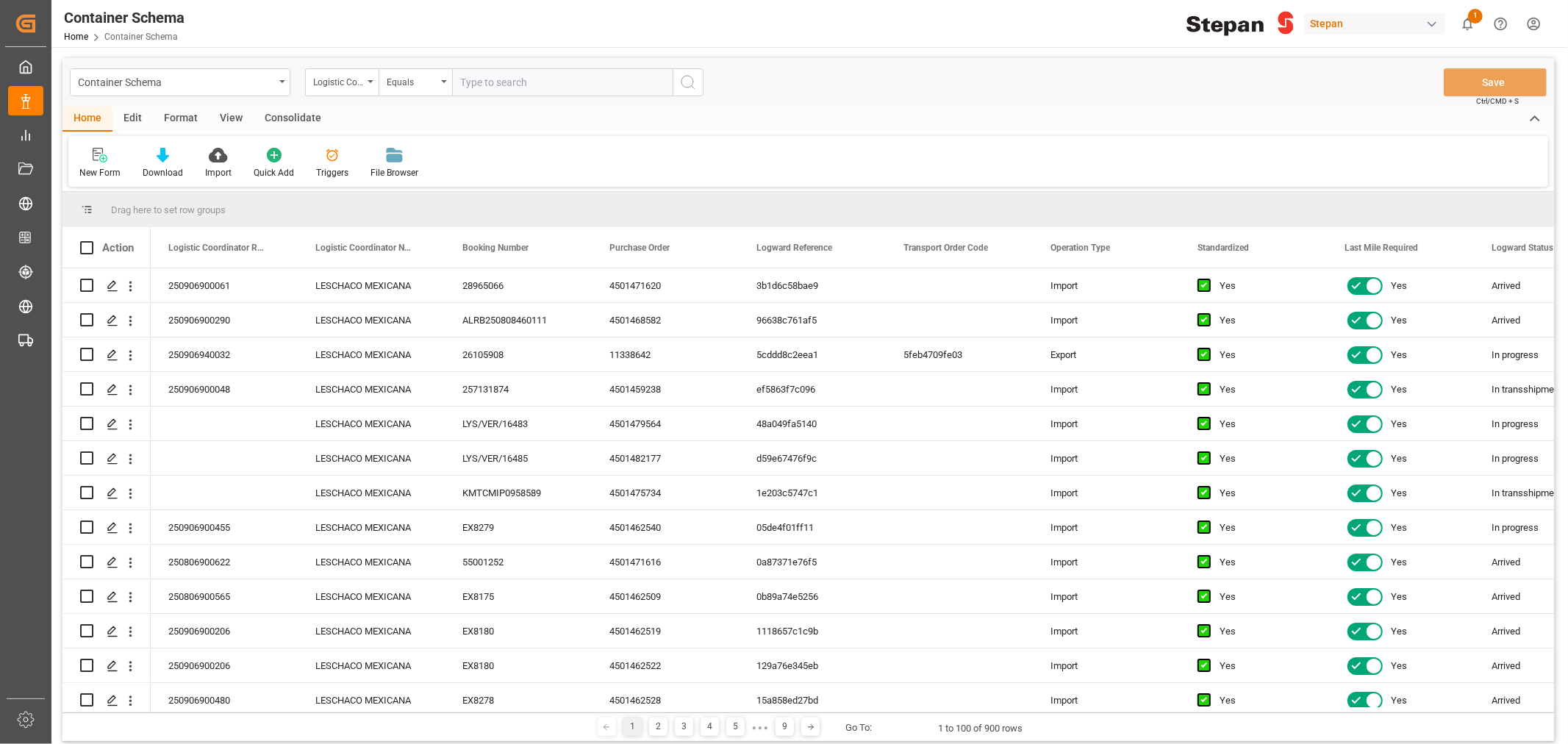
click at [763, 170] on div "New Form Download Import Quick Add Triggers File Browser" at bounding box center [808, 161] width 1481 height 51
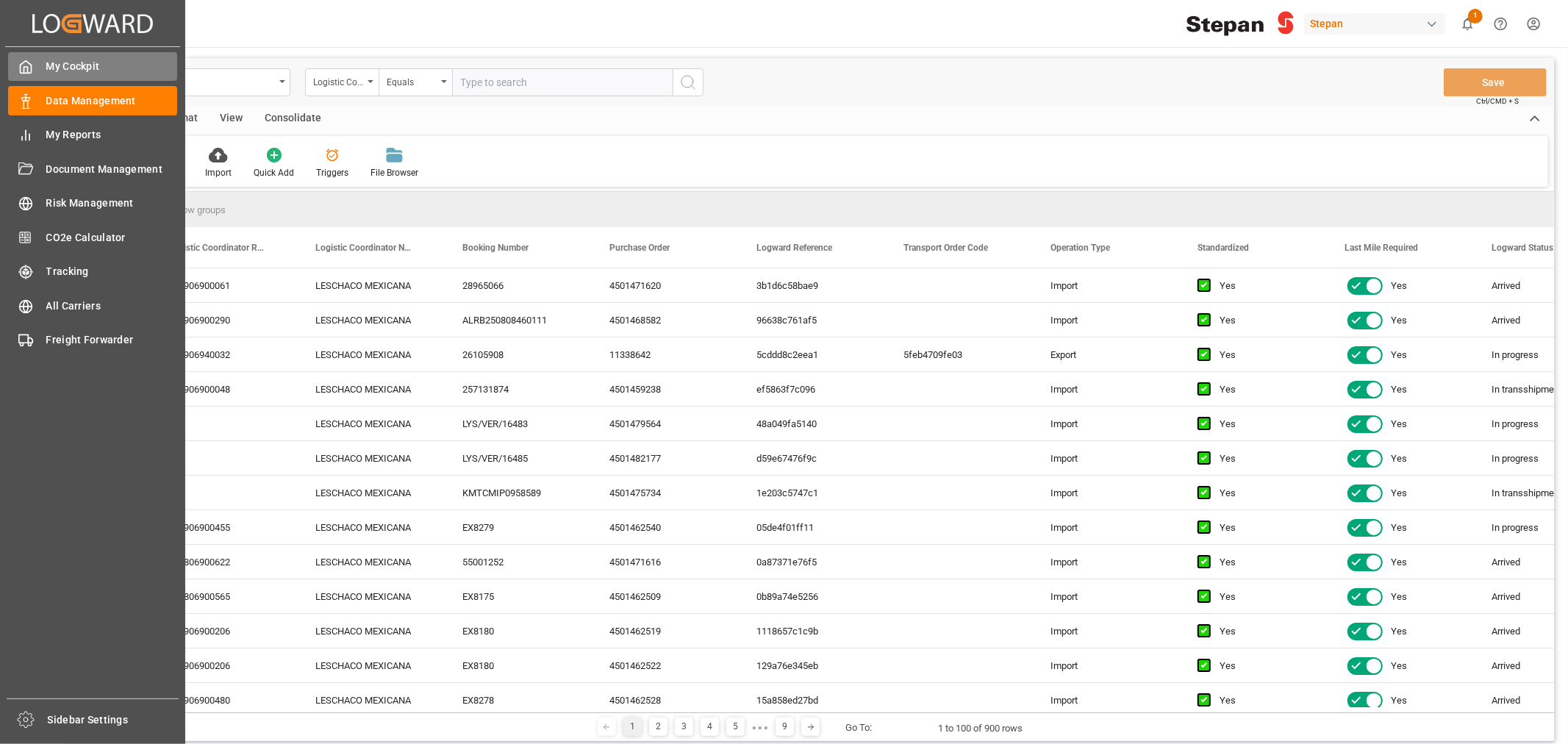
click at [25, 64] on icon at bounding box center [25, 67] width 15 height 15
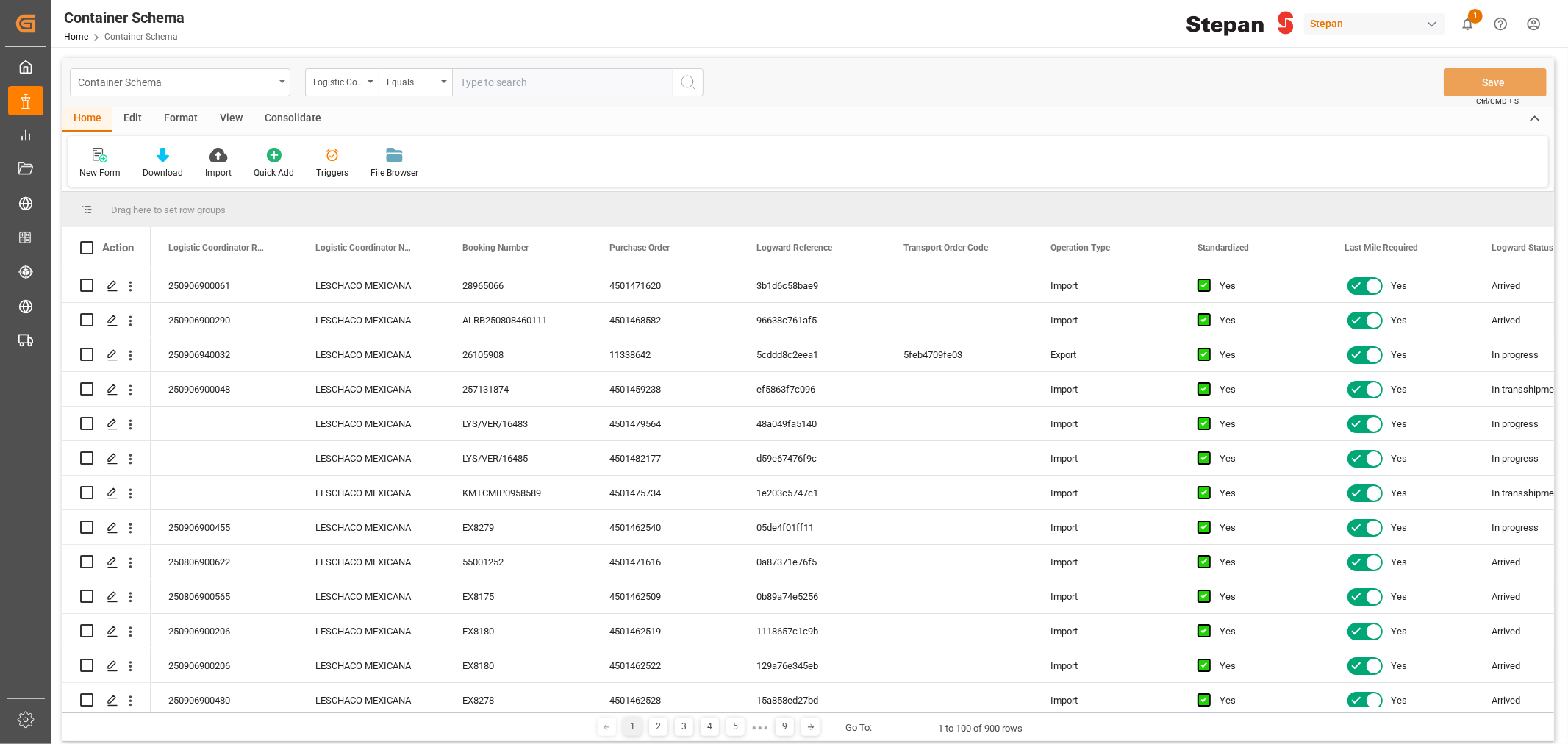
click at [180, 84] on div "Container Schema" at bounding box center [175, 81] width 196 height 18
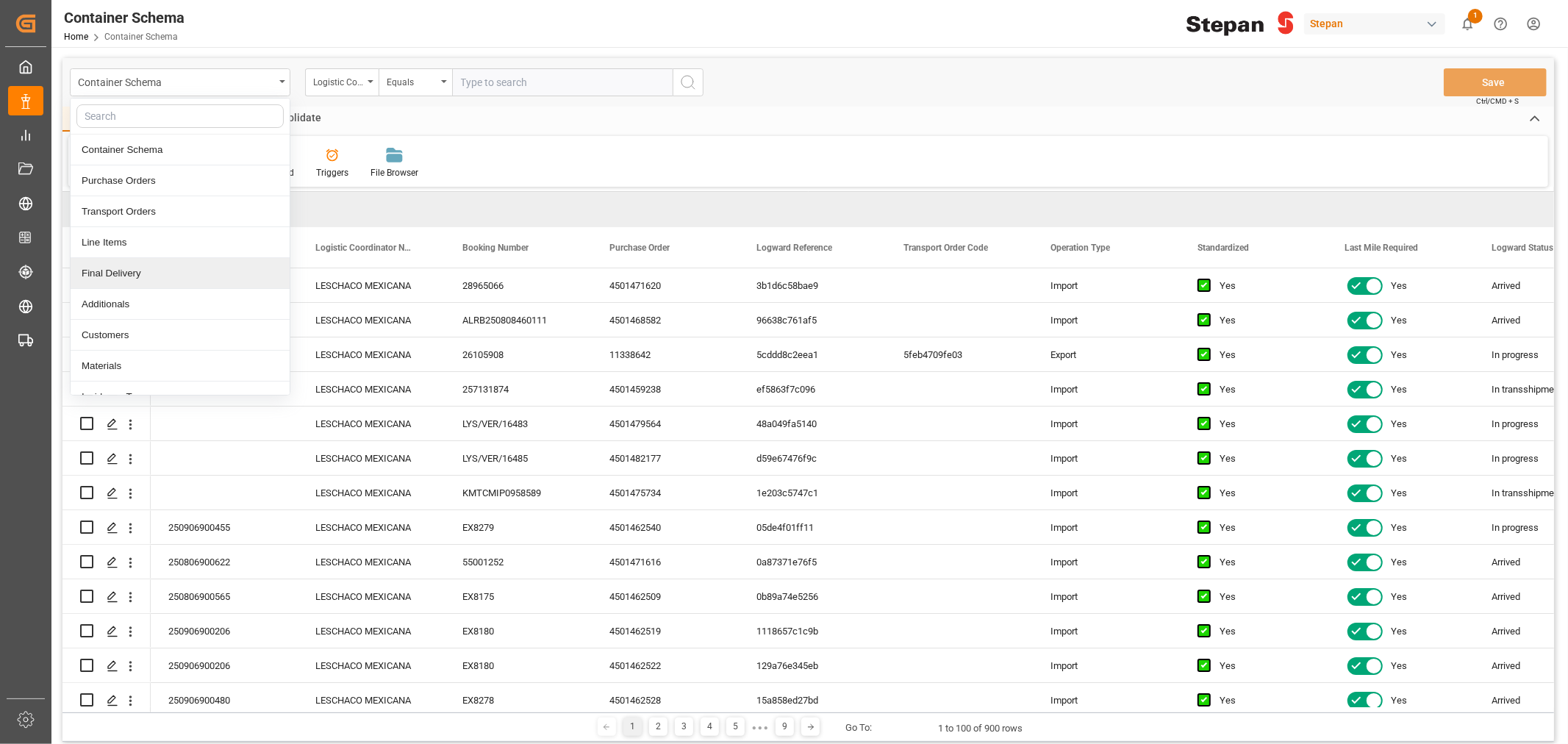
click at [112, 273] on div "Final Delivery" at bounding box center [180, 274] width 219 height 31
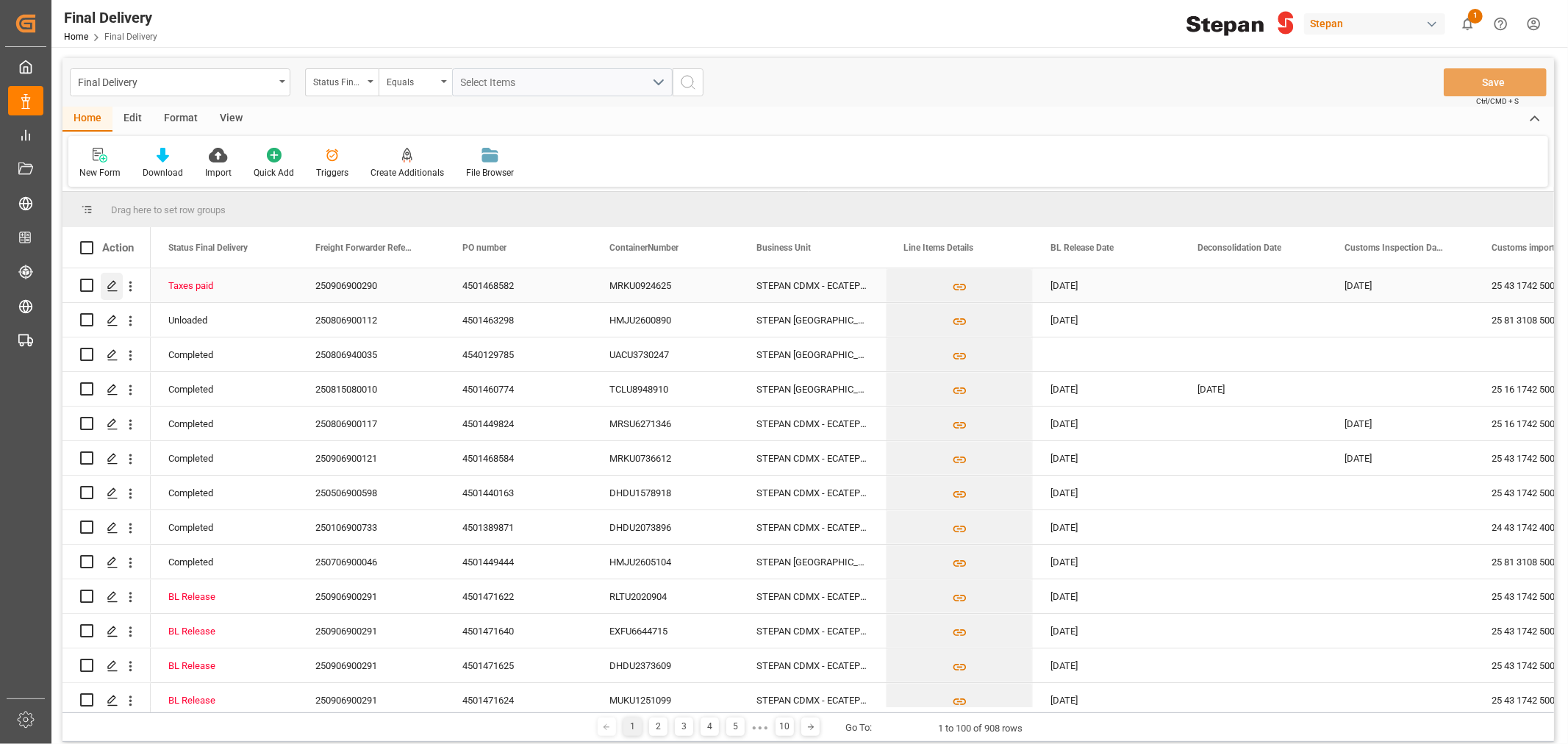
click at [119, 286] on div "Press SPACE to select this row." at bounding box center [111, 285] width 22 height 27
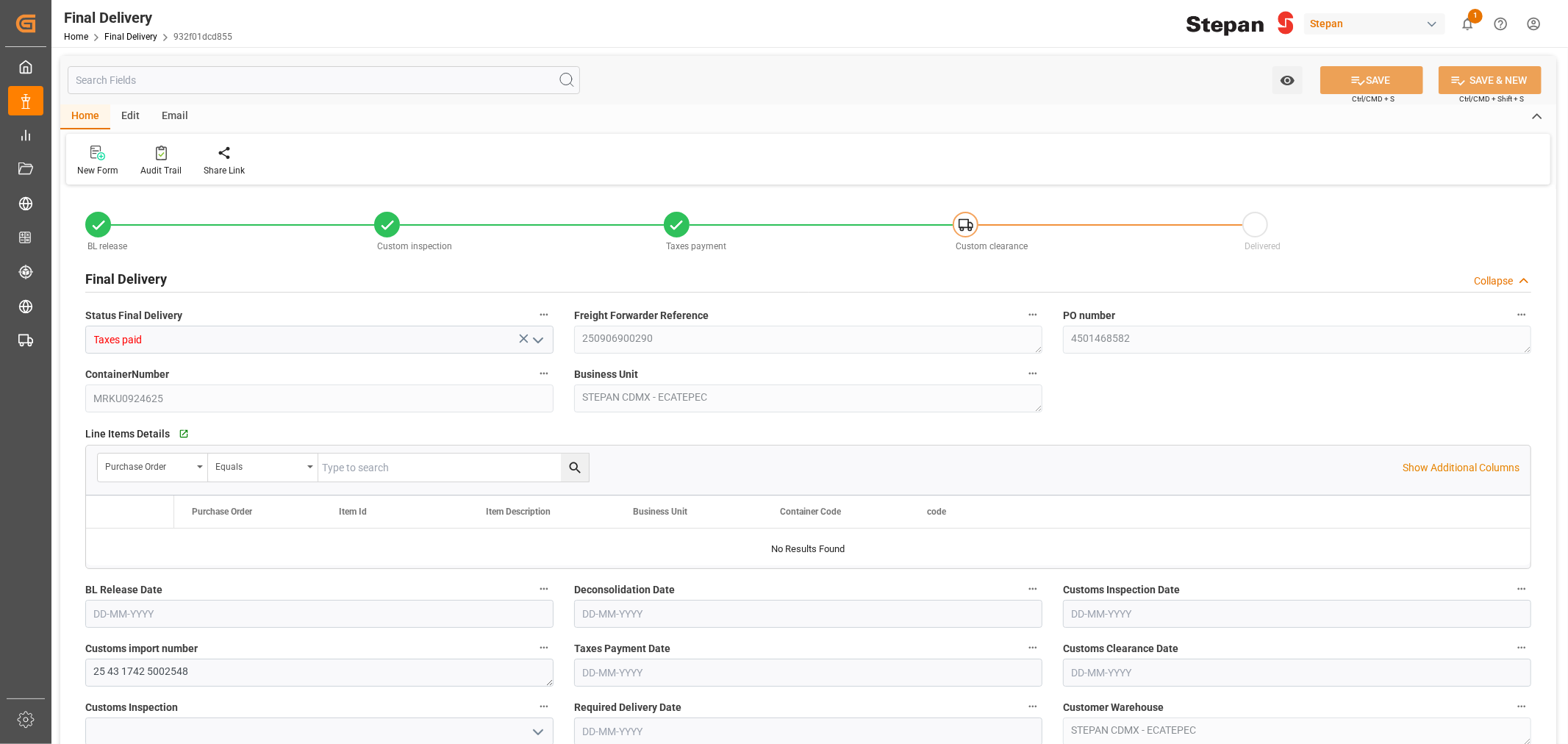
type input "27-08-2025"
type input "04-09-2025"
